Goal: Transaction & Acquisition: Purchase product/service

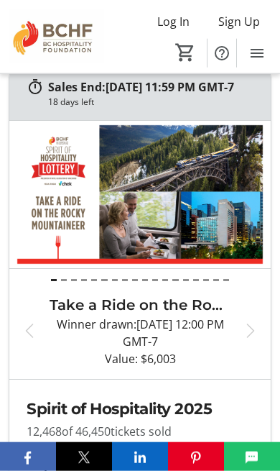
scroll to position [9183, 0]
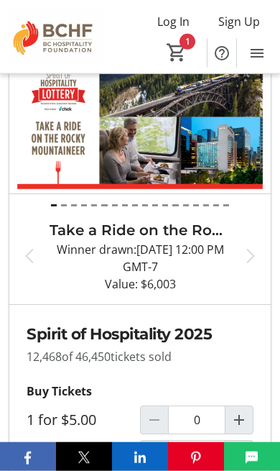
scroll to position [9258, 0]
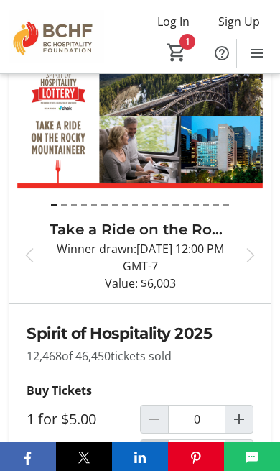
click at [157, 445] on mat-icon "Decrement by one" at bounding box center [154, 453] width 17 height 17
type input "0"
type input "1"
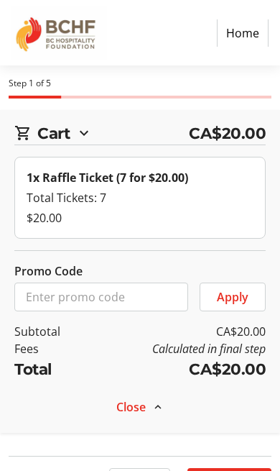
select select "CA"
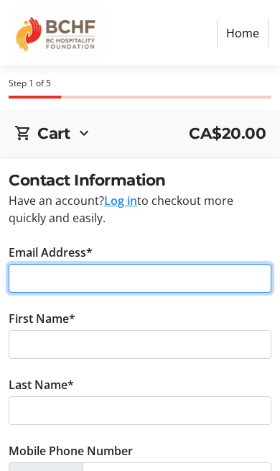
click at [15, 272] on input "Email Address*" at bounding box center [140, 278] width 263 height 29
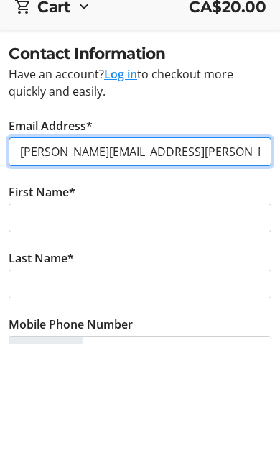
type input "[PERSON_NAME][EMAIL_ADDRESS][PERSON_NAME][DOMAIN_NAME]"
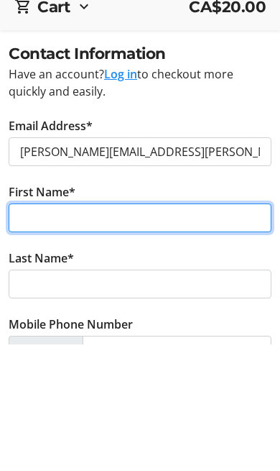
click at [33, 330] on input "First Name*" at bounding box center [140, 344] width 263 height 29
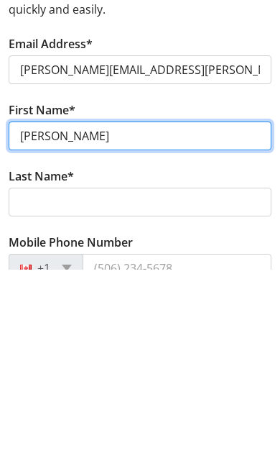
type input "[PERSON_NAME]"
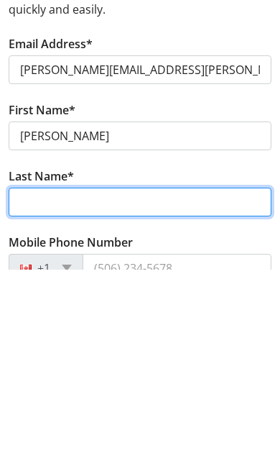
click at [27, 389] on input "Last Name*" at bounding box center [140, 403] width 263 height 29
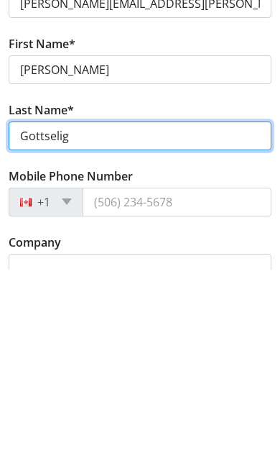
type input "Gottselig"
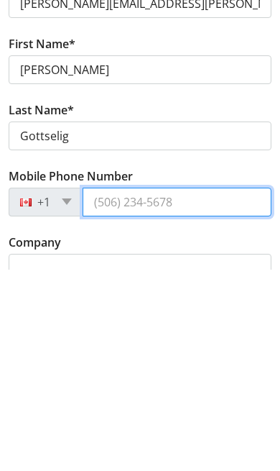
click at [112, 389] on input "Mobile Phone Number" at bounding box center [177, 403] width 189 height 29
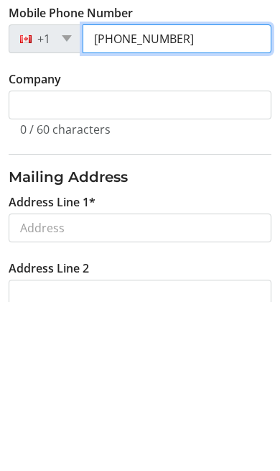
scroll to position [271, 0]
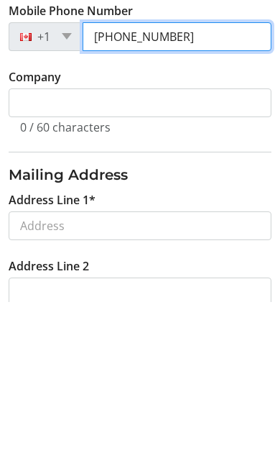
type input "[PHONE_NUMBER]"
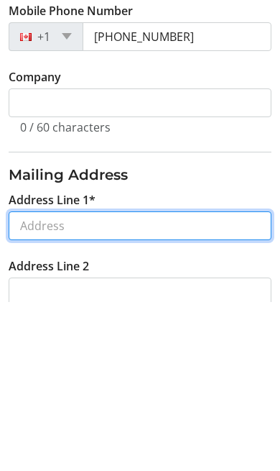
click at [30, 380] on input "Address Line 1*" at bounding box center [140, 394] width 263 height 29
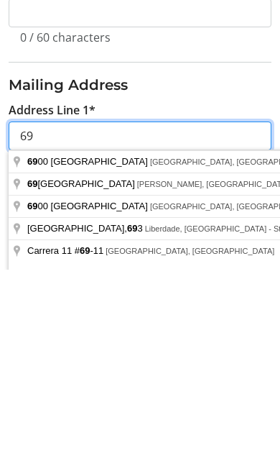
type input "6"
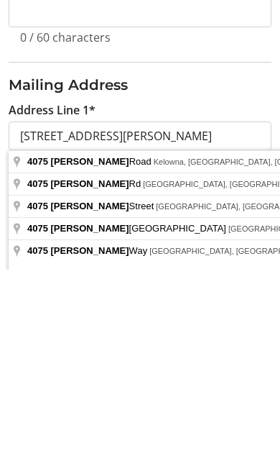
type input "[STREET_ADDRESS][PERSON_NAME]"
type input "Kelowna"
select select "BC"
type input "V1W 4R4"
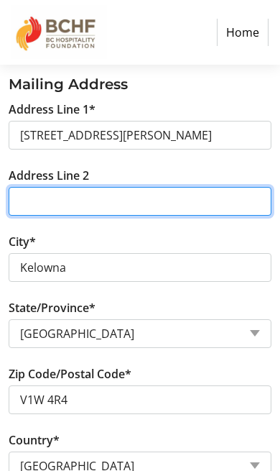
click at [39, 211] on input "Address Line 2" at bounding box center [140, 202] width 263 height 29
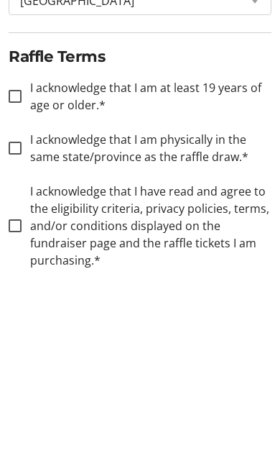
scroll to position [794, 0]
type input "69"
click at [8, 280] on div at bounding box center [15, 297] width 34 height 34
checkbox input "true"
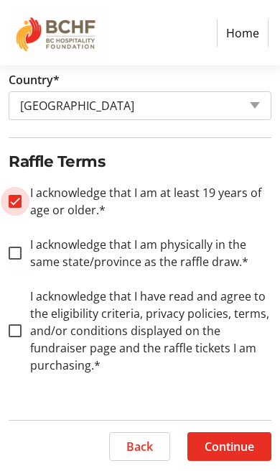
scroll to position [891, 0]
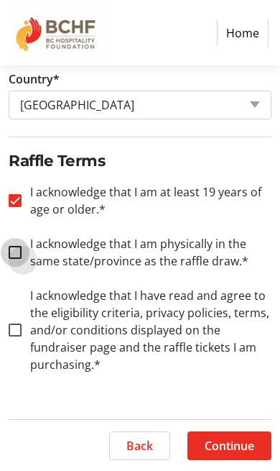
click at [14, 256] on input "I acknowledge that I am physically in the same state/province as the raffle dra…" at bounding box center [15, 252] width 13 height 13
checkbox input "true"
click at [4, 344] on div at bounding box center [15, 330] width 34 height 34
checkbox input "true"
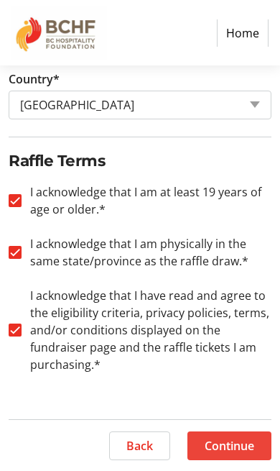
click at [235, 440] on span "Continue" at bounding box center [230, 445] width 50 height 17
